Goal: Find specific page/section: Find specific page/section

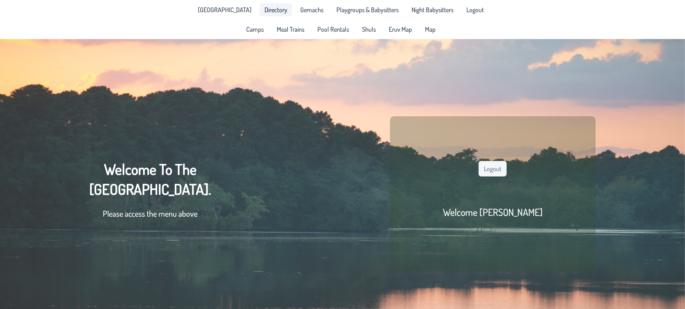
click at [266, 13] on span "Directory" at bounding box center [275, 9] width 23 height 6
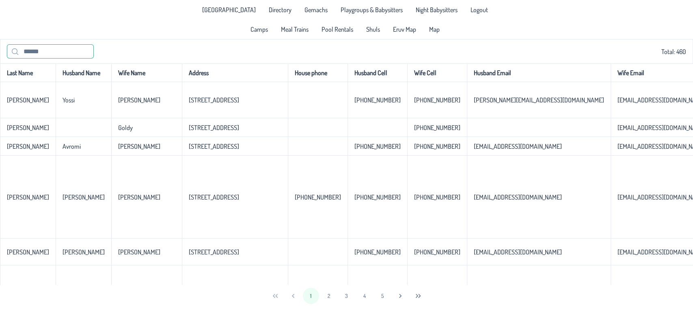
click at [35, 50] on input "text" at bounding box center [50, 51] width 87 height 14
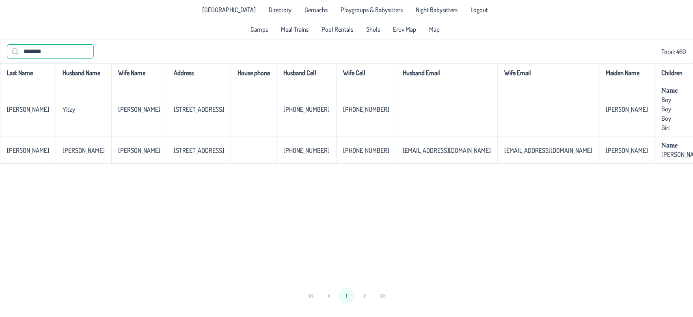
drag, startPoint x: 60, startPoint y: 55, endPoint x: 5, endPoint y: 54, distance: 55.2
click at [5, 54] on div "******* Total: 460" at bounding box center [346, 51] width 693 height 24
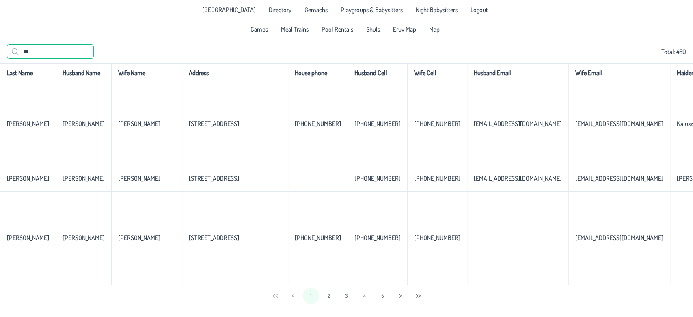
type input "*"
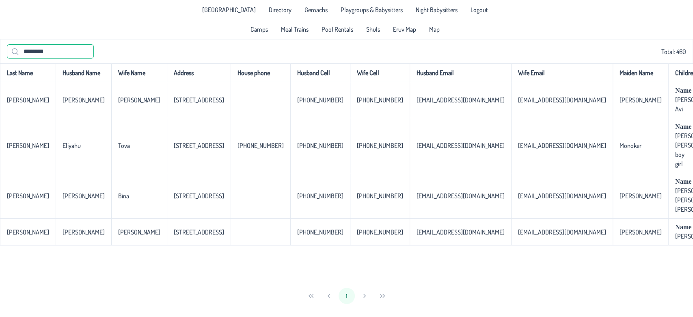
type input "********"
click at [269, 11] on span "Directory" at bounding box center [280, 9] width 23 height 6
click at [289, 28] on span "Meal Trains" at bounding box center [295, 29] width 28 height 6
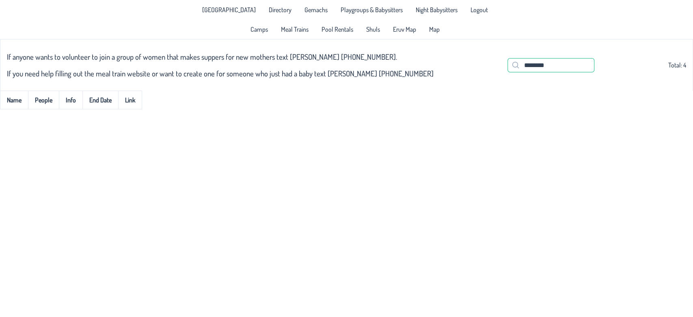
drag, startPoint x: 572, startPoint y: 66, endPoint x: 445, endPoint y: 89, distance: 128.9
click at [445, 89] on div "If anyone wants to volunteer to join a group of women that makes suppers for ne…" at bounding box center [346, 65] width 693 height 52
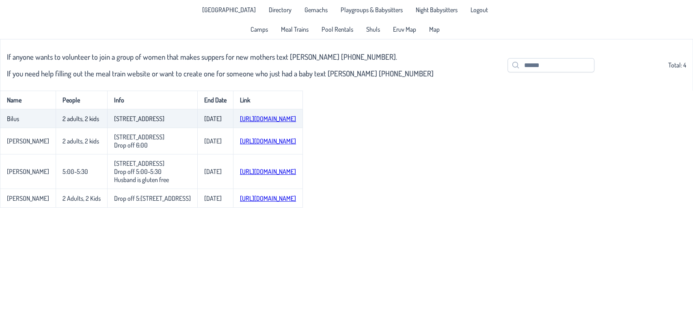
click at [254, 120] on link "[URL][DOMAIN_NAME]" at bounding box center [268, 119] width 56 height 8
